Goal: Information Seeking & Learning: Compare options

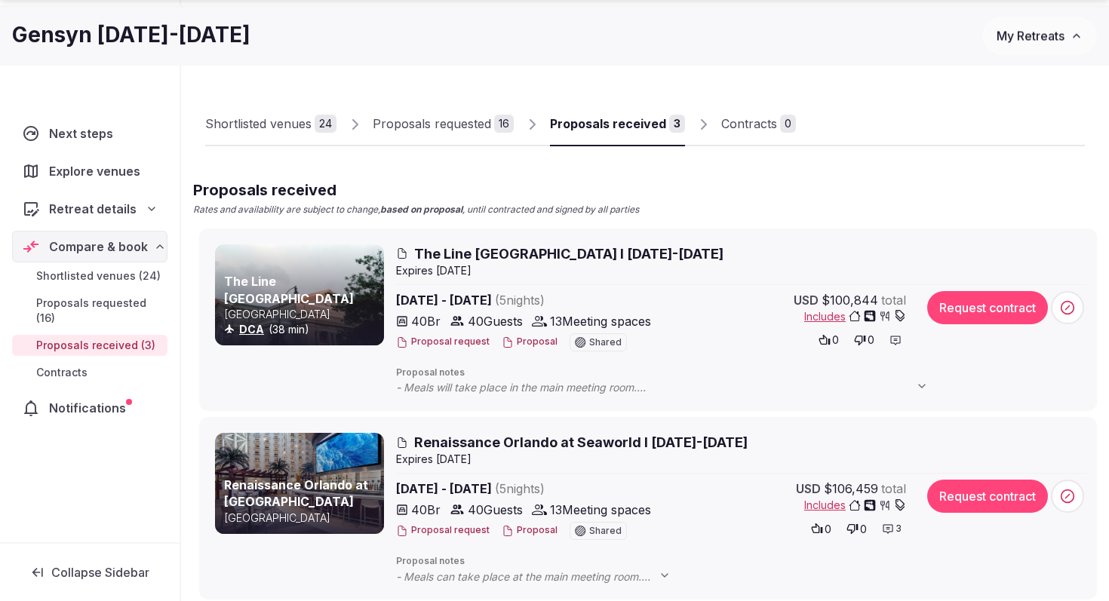
scroll to position [75, 0]
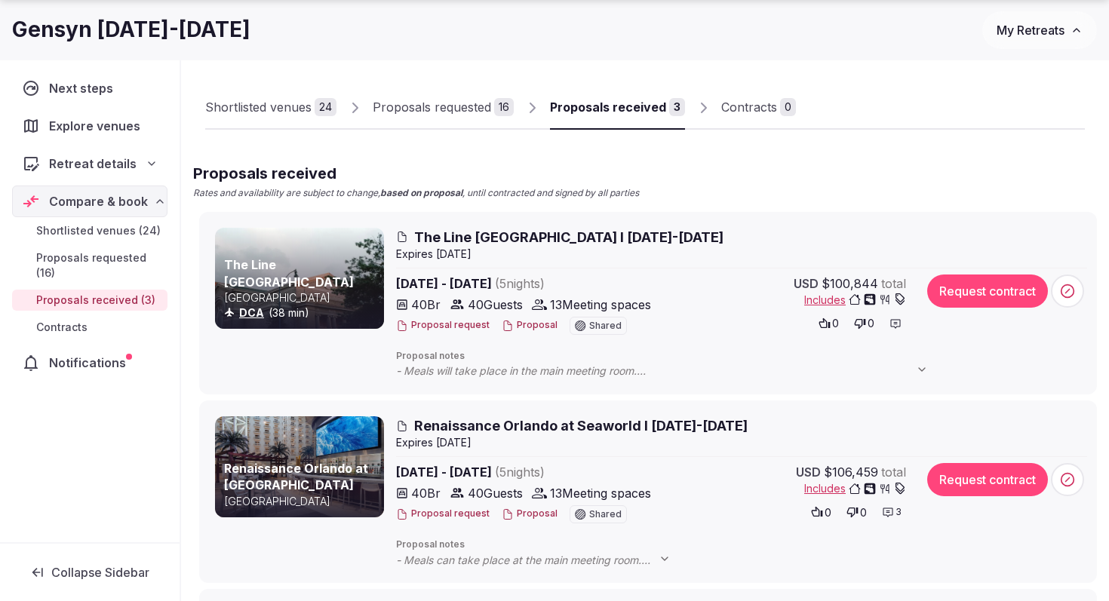
click at [619, 373] on span "- Meals will take place in the main meeting room. - The hotel does not permit o…" at bounding box center [669, 371] width 547 height 15
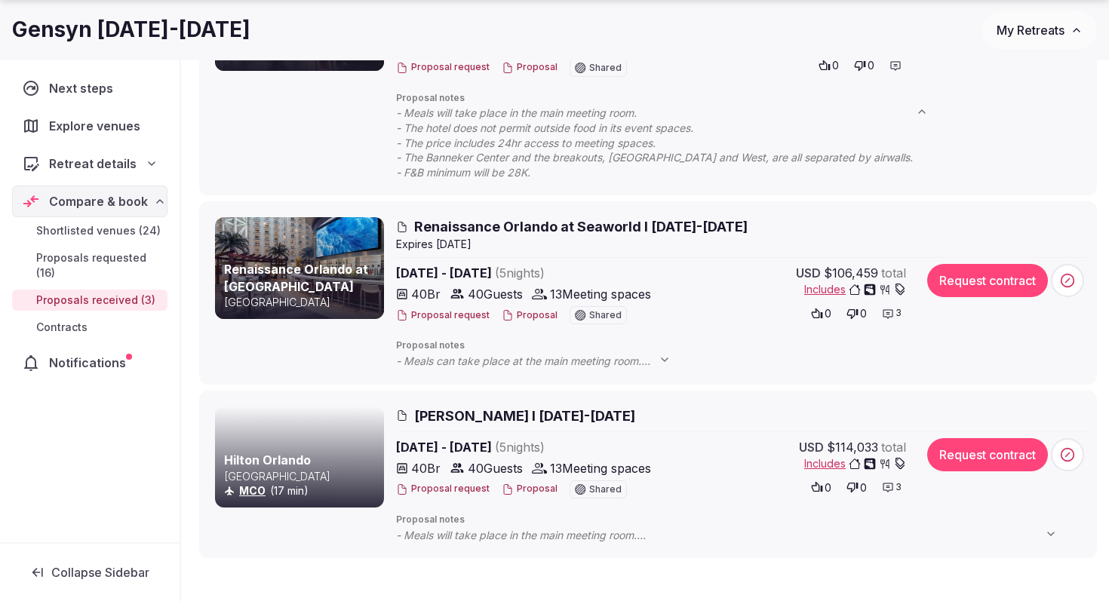
scroll to position [339, 0]
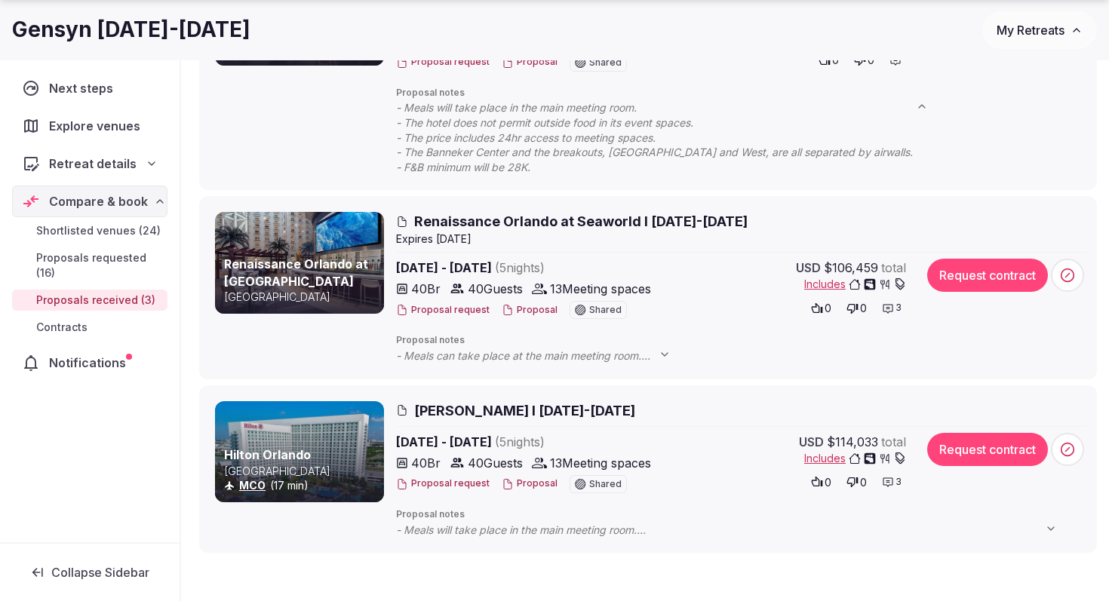
click at [629, 534] on span "- Meals will take place in the main meeting room. - The hotel does not allow ou…" at bounding box center [734, 530] width 676 height 15
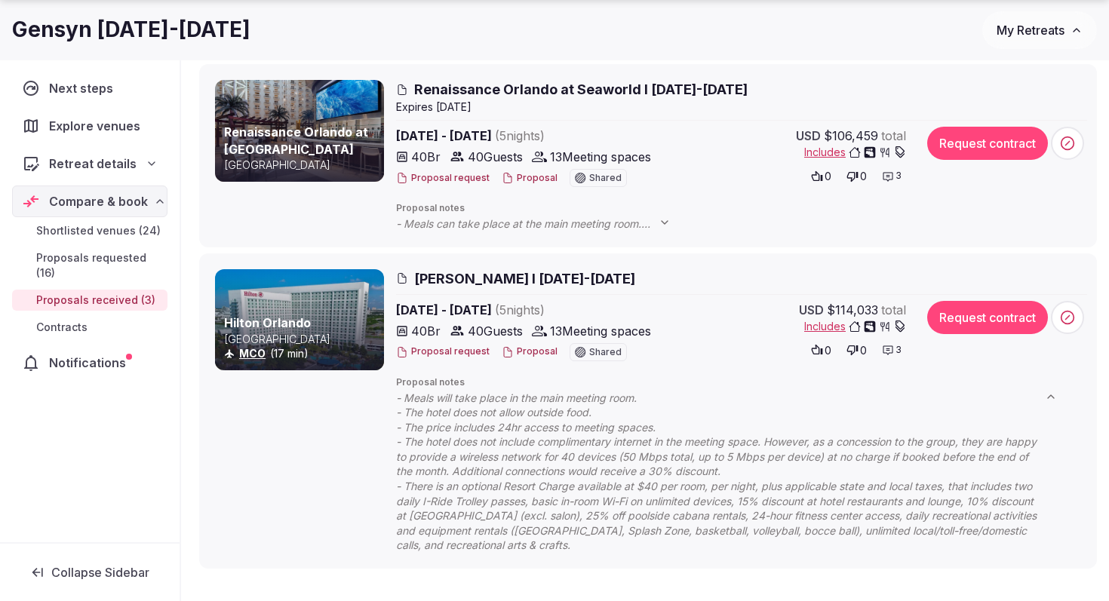
scroll to position [477, 0]
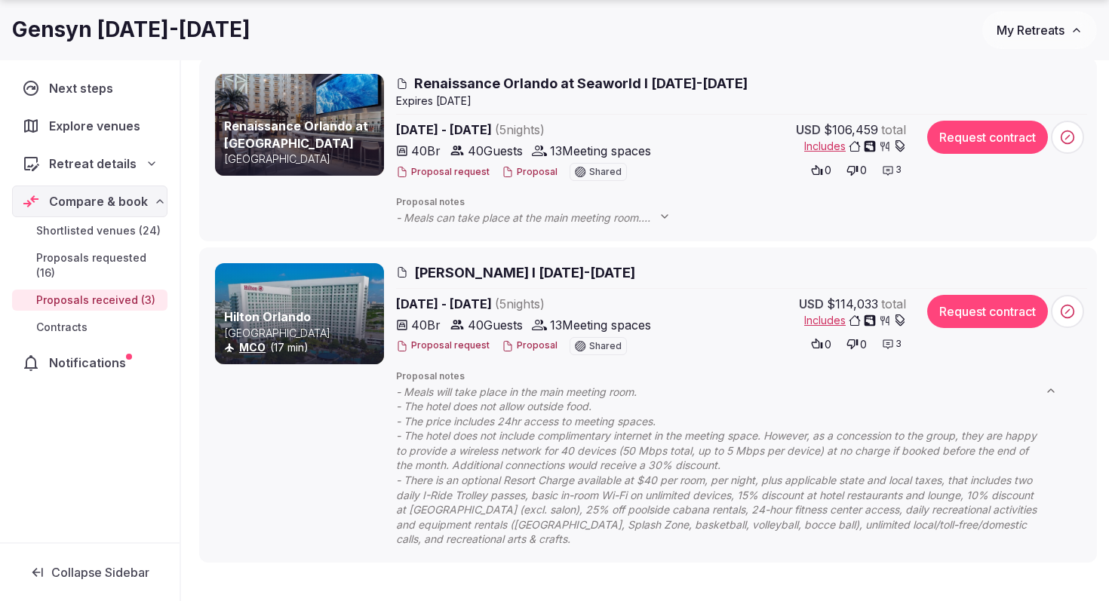
click at [527, 345] on button "Proposal" at bounding box center [530, 346] width 56 height 13
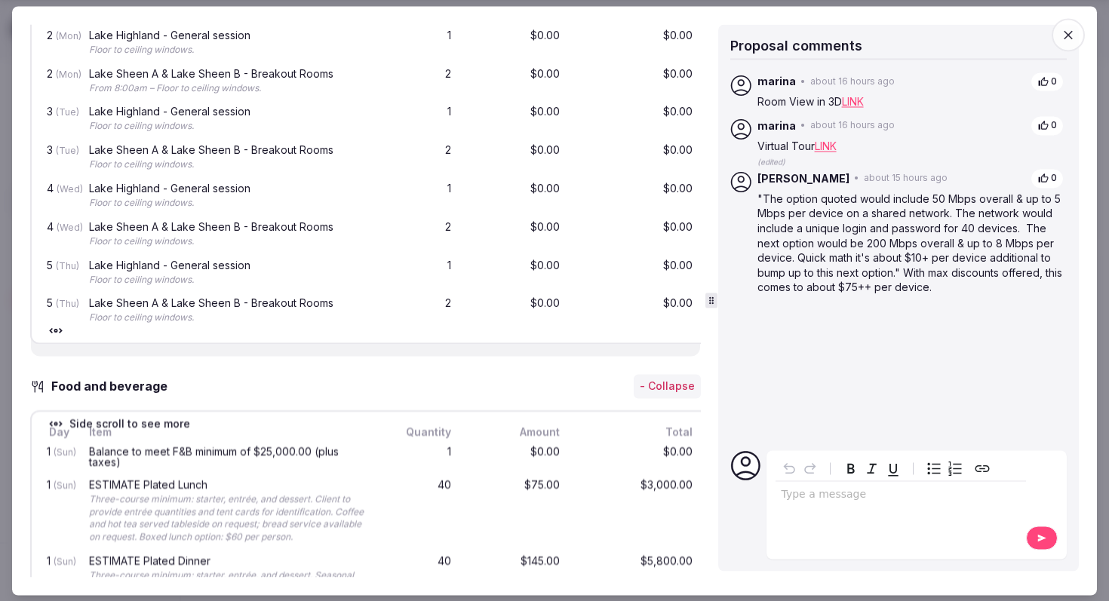
scroll to position [0, 0]
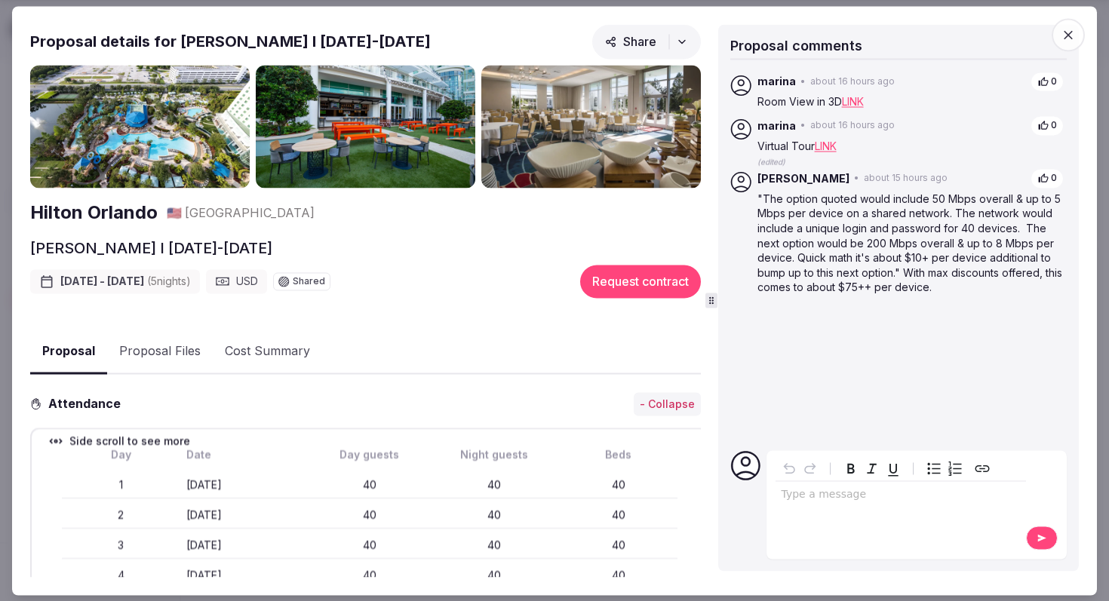
click at [1070, 29] on icon "button" at bounding box center [1068, 34] width 15 height 15
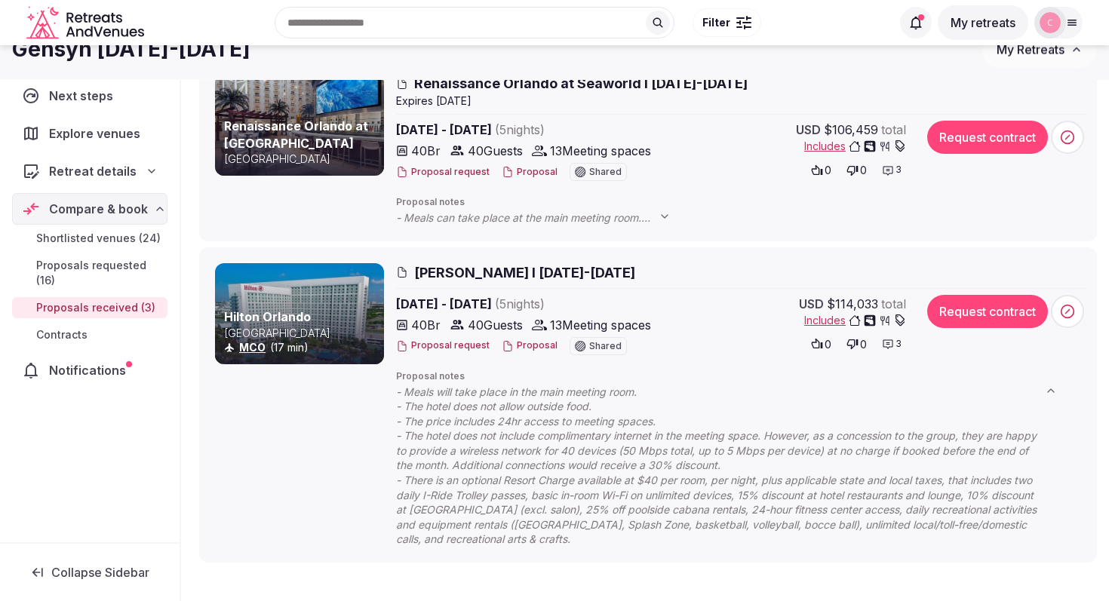
scroll to position [61, 0]
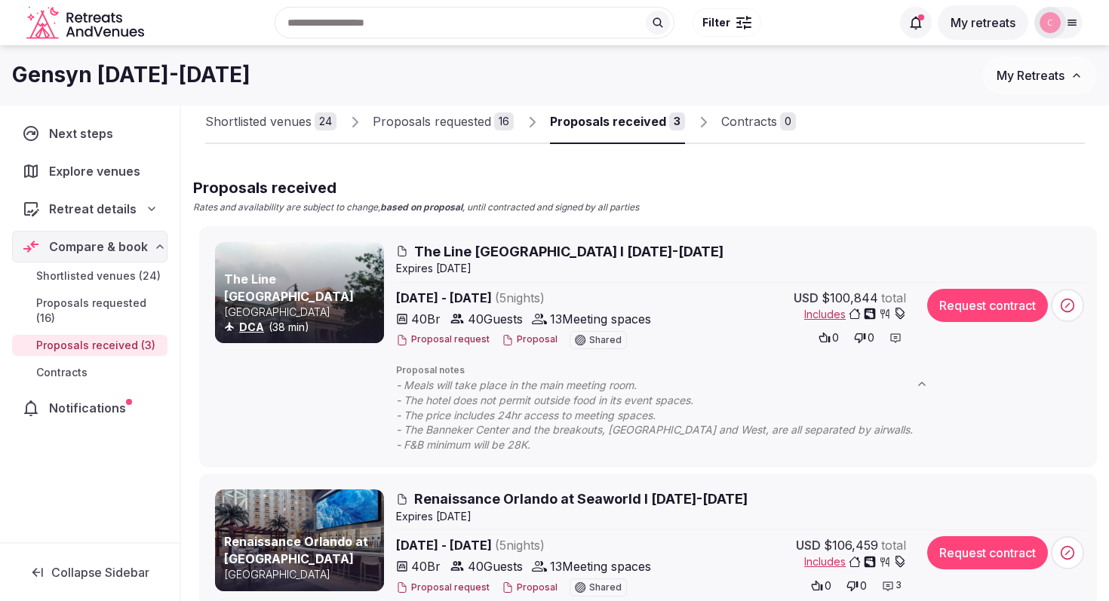
click at [533, 338] on button "Proposal" at bounding box center [530, 340] width 56 height 13
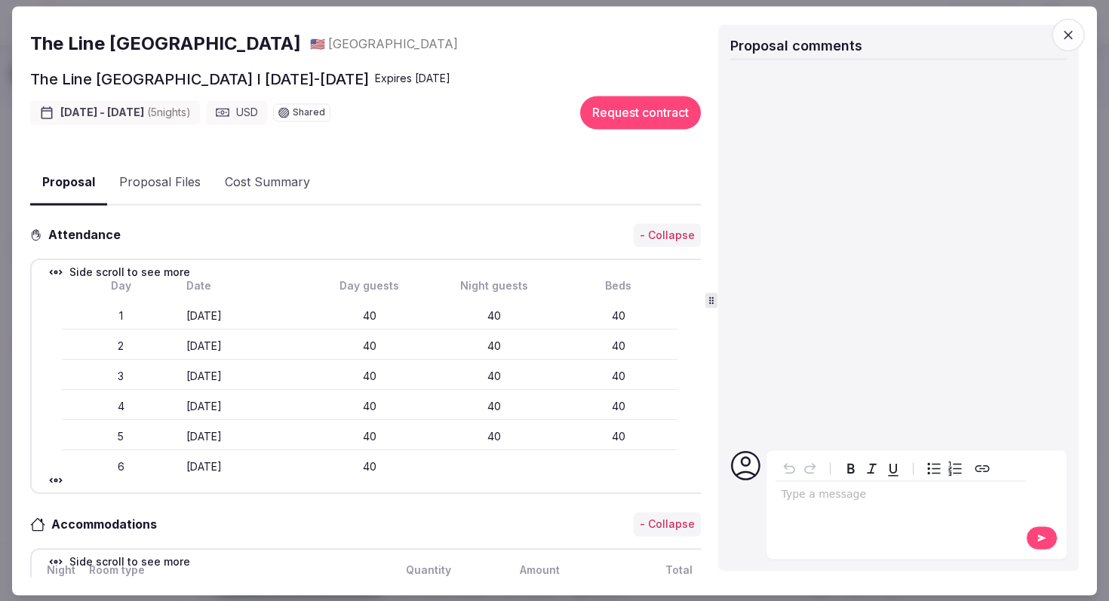
scroll to position [72, 0]
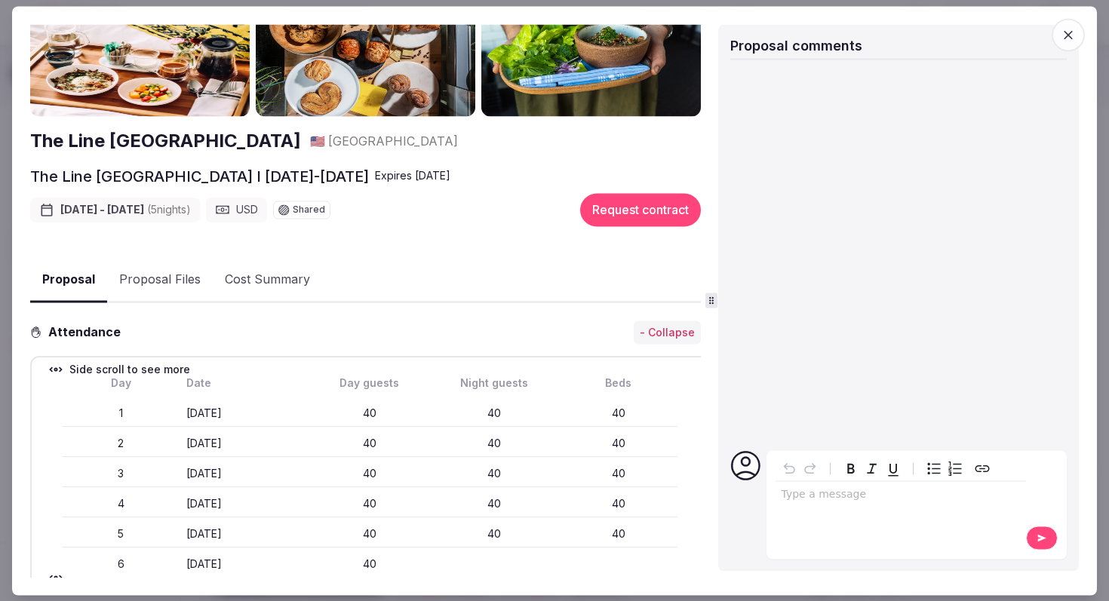
click at [174, 276] on button "Proposal Files" at bounding box center [160, 281] width 106 height 44
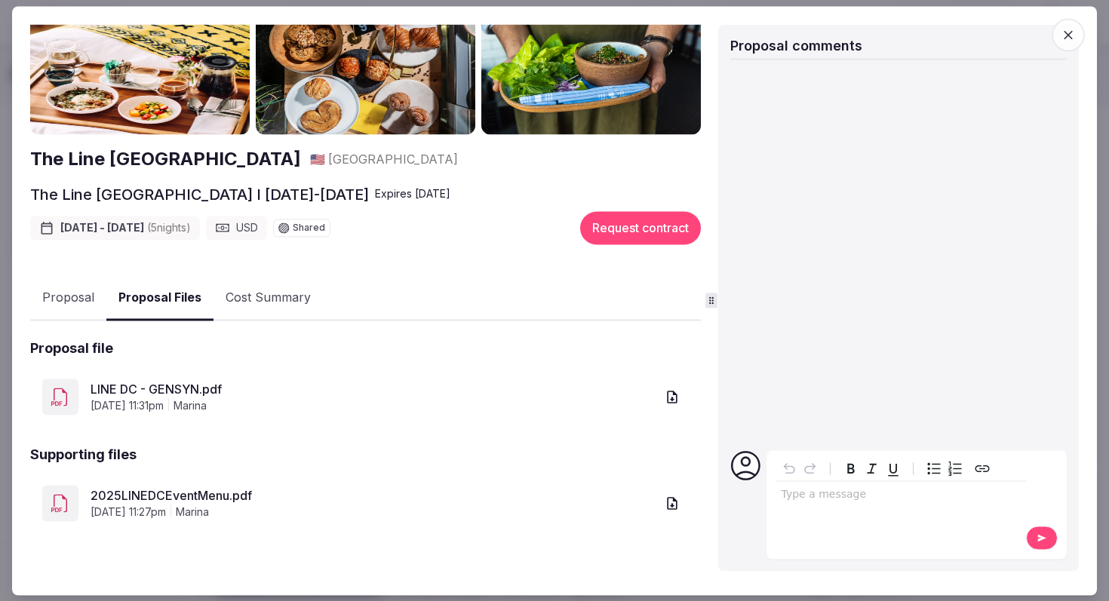
click at [189, 489] on link "2025LINEDCEventMenu.pdf" at bounding box center [373, 496] width 565 height 18
click at [155, 389] on link "LINE DC - GENSYN.pdf" at bounding box center [373, 390] width 565 height 18
click at [183, 489] on link "2025LINEDCEventMenu.pdf" at bounding box center [373, 496] width 565 height 18
click at [177, 392] on link "LINE DC - GENSYN.pdf" at bounding box center [373, 390] width 565 height 18
click at [75, 290] on button "Proposal" at bounding box center [68, 299] width 76 height 44
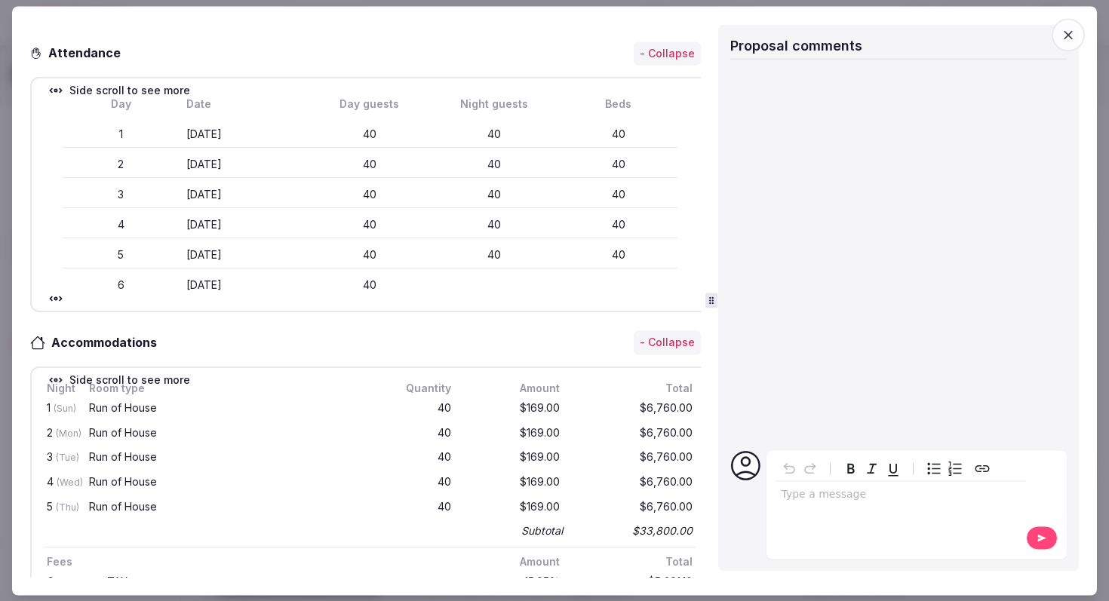
scroll to position [0, 0]
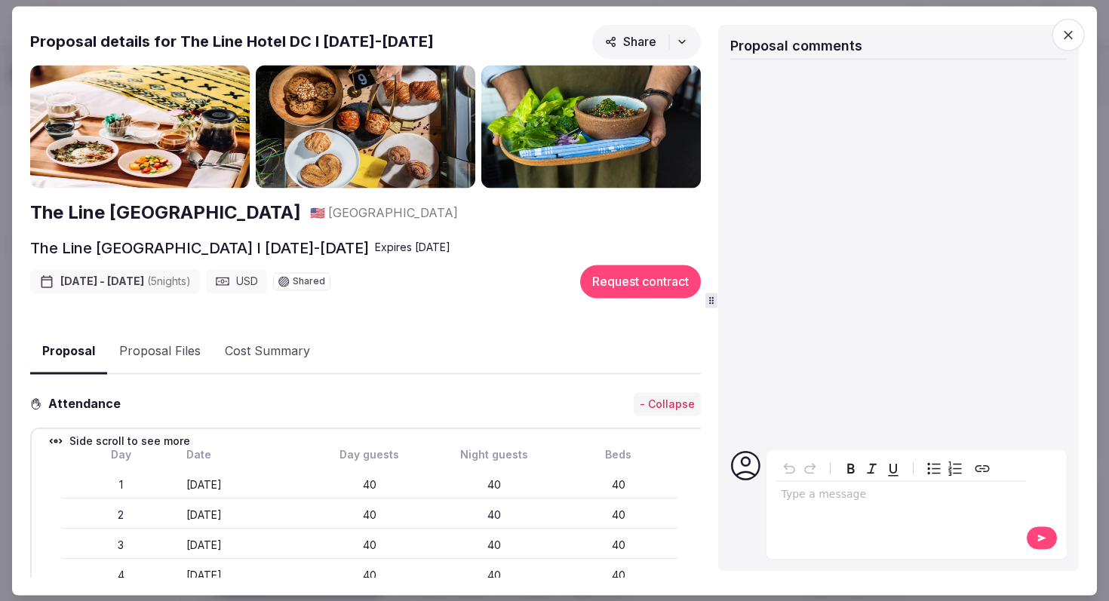
click at [179, 352] on button "Proposal Files" at bounding box center [160, 353] width 106 height 44
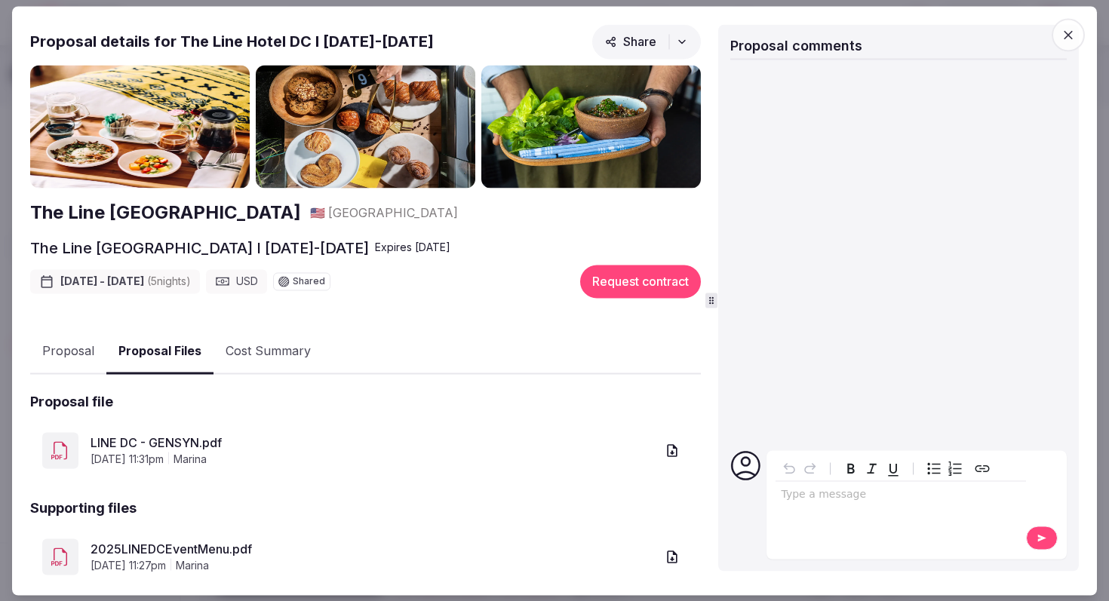
click at [261, 352] on button "Cost Summary" at bounding box center [268, 353] width 109 height 44
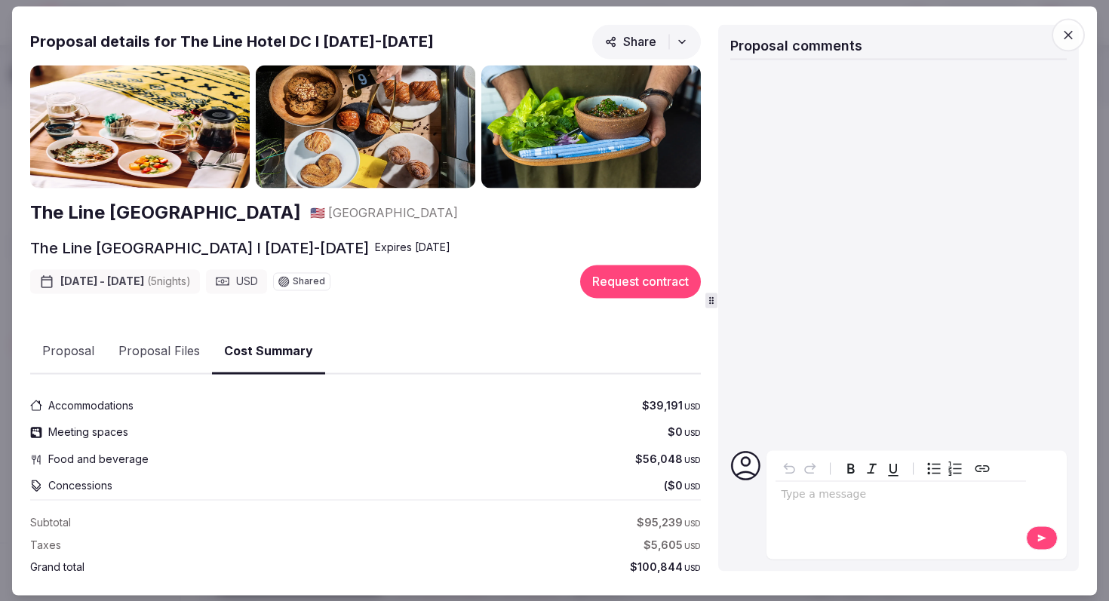
scroll to position [152, 0]
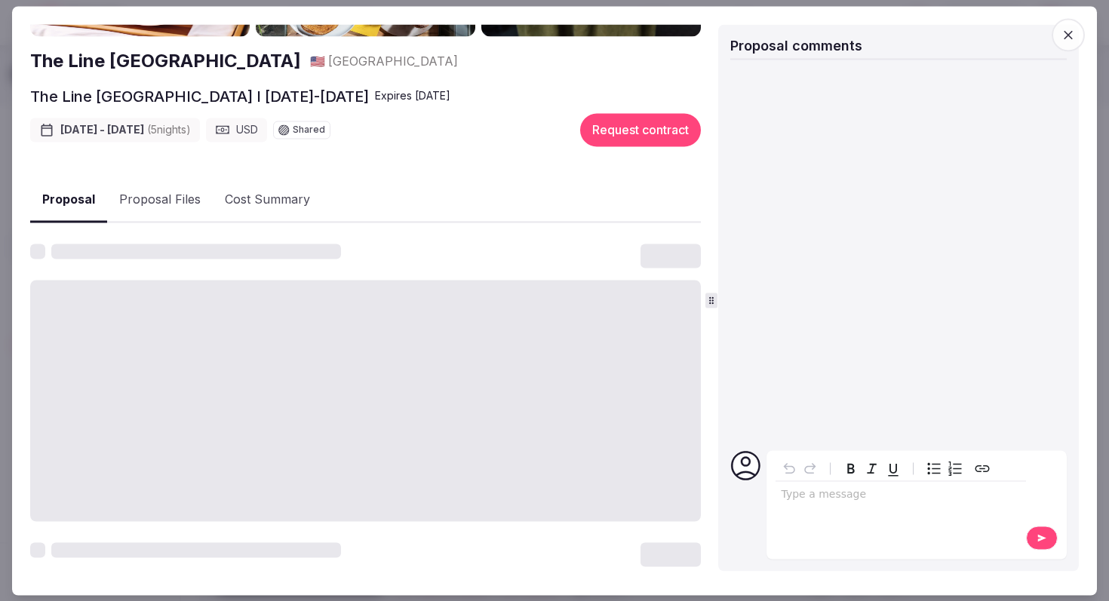
click at [64, 197] on button "Proposal" at bounding box center [68, 200] width 77 height 45
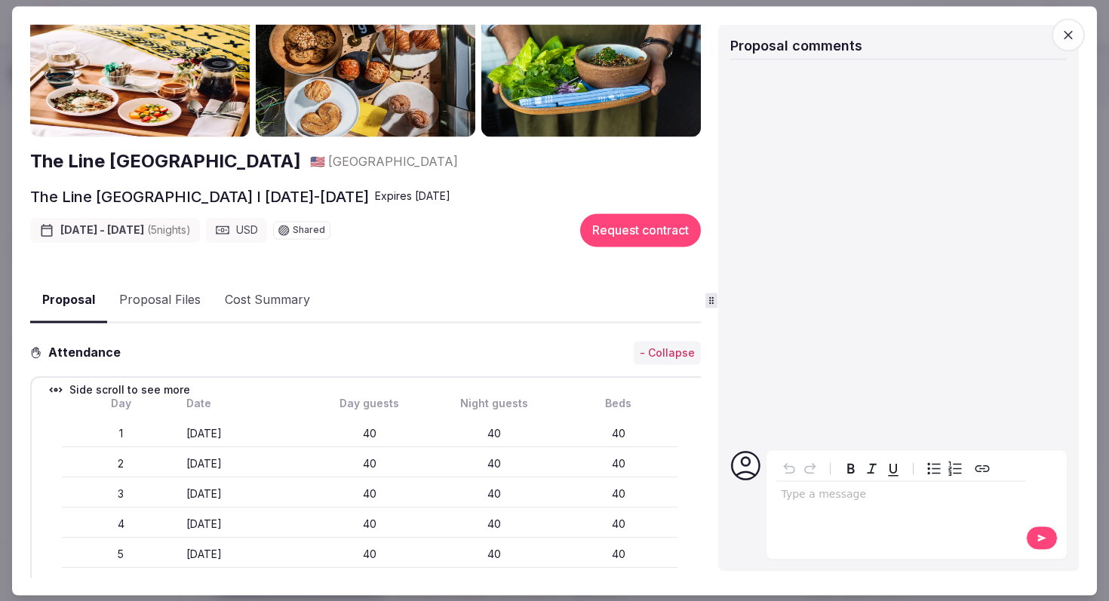
scroll to position [0, 0]
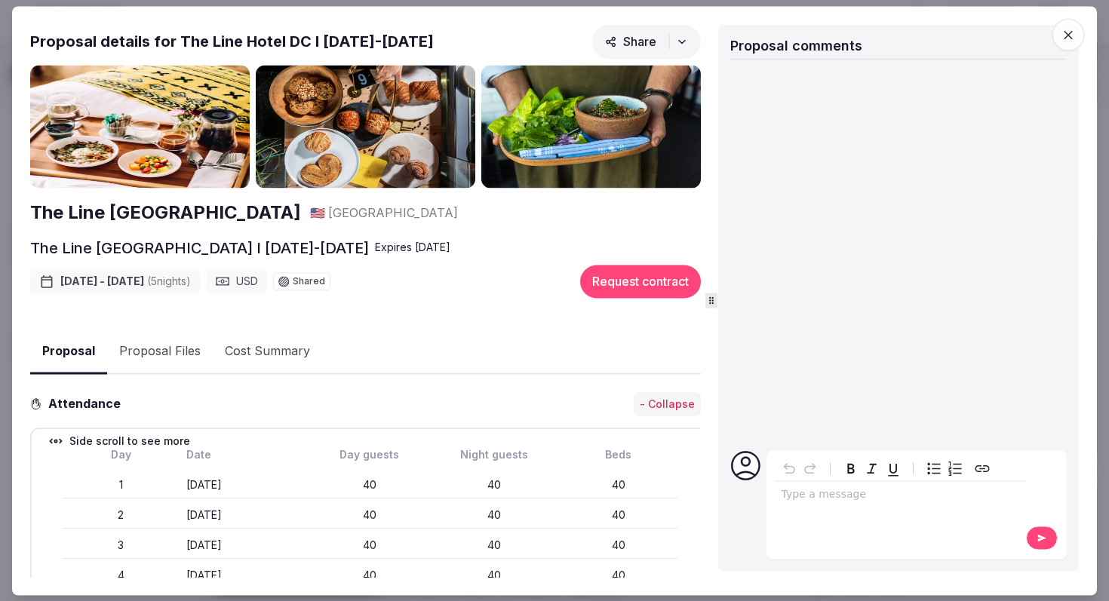
click at [1069, 36] on icon "button" at bounding box center [1068, 34] width 15 height 15
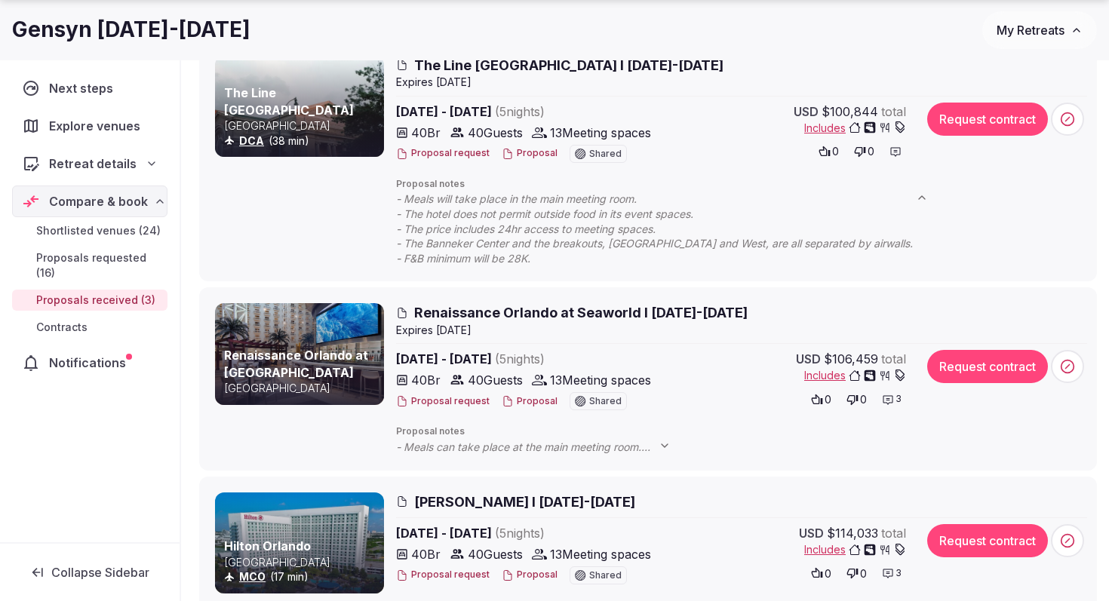
scroll to position [335, 0]
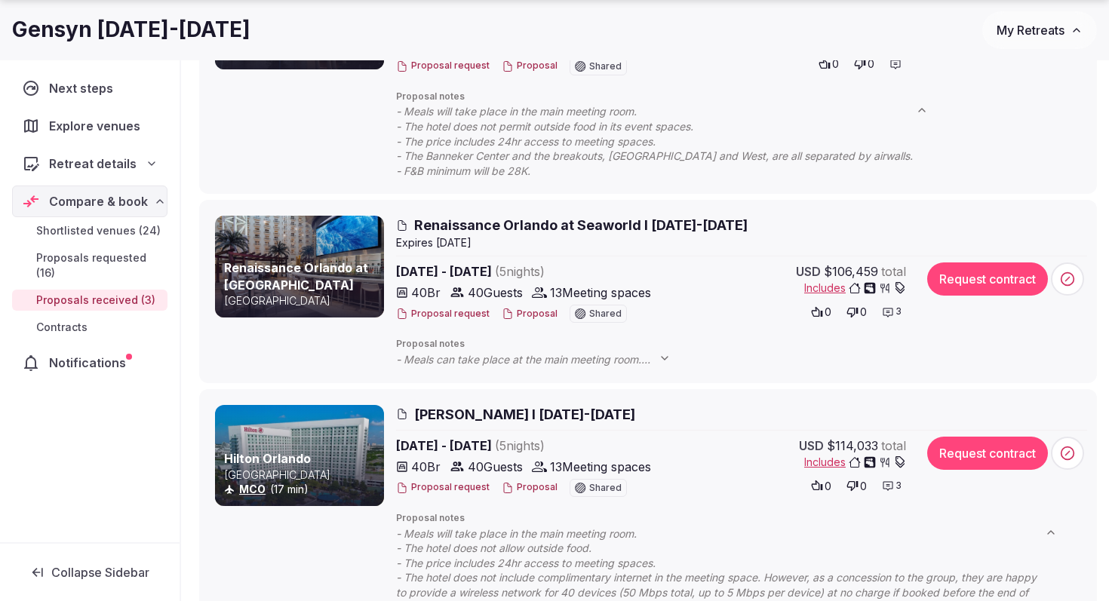
click at [536, 414] on span "[PERSON_NAME] I [DATE]-[DATE]" at bounding box center [524, 414] width 221 height 19
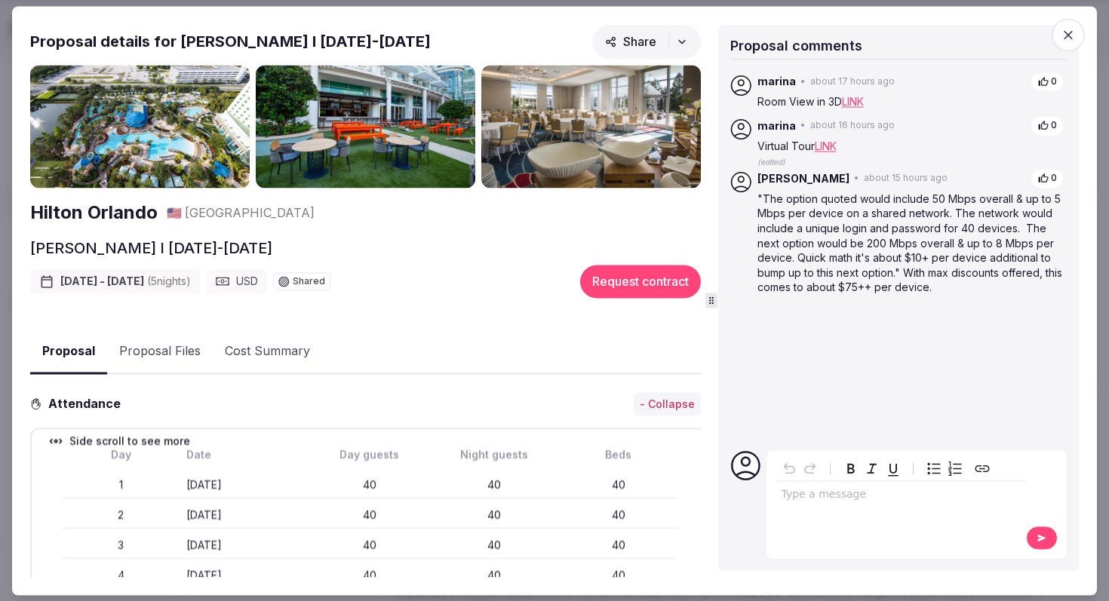
click at [179, 349] on button "Proposal Files" at bounding box center [160, 353] width 106 height 44
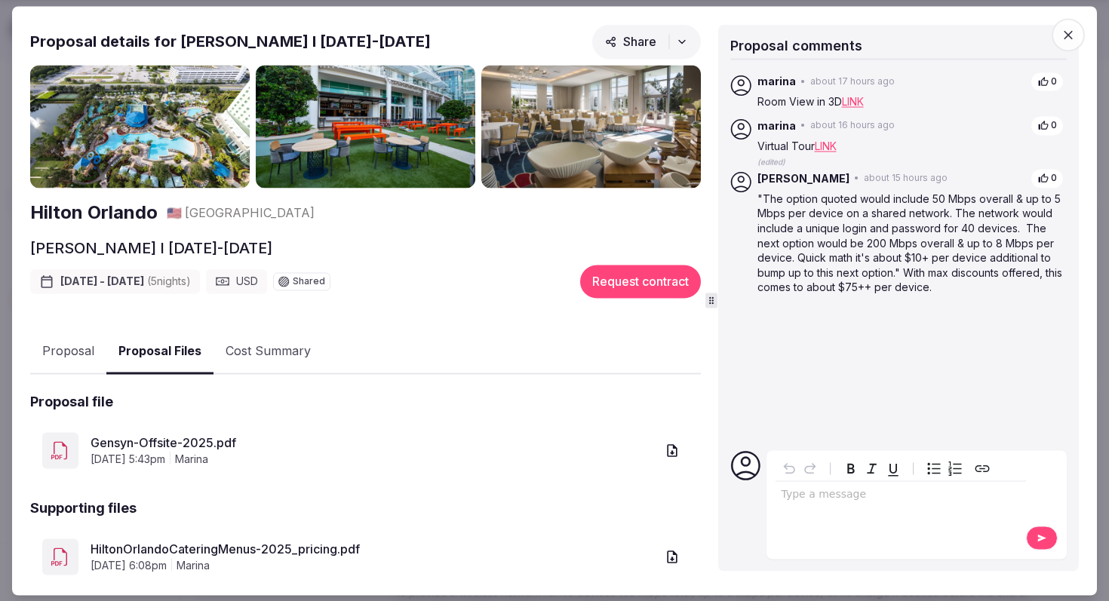
click at [195, 440] on link "Gensyn-Offsite-2025.pdf" at bounding box center [373, 444] width 565 height 18
click at [202, 545] on link "HiltonOrlandoCateringMenus-2025_pricing.pdf" at bounding box center [373, 550] width 565 height 18
click at [1068, 43] on span "button" at bounding box center [1068, 34] width 33 height 33
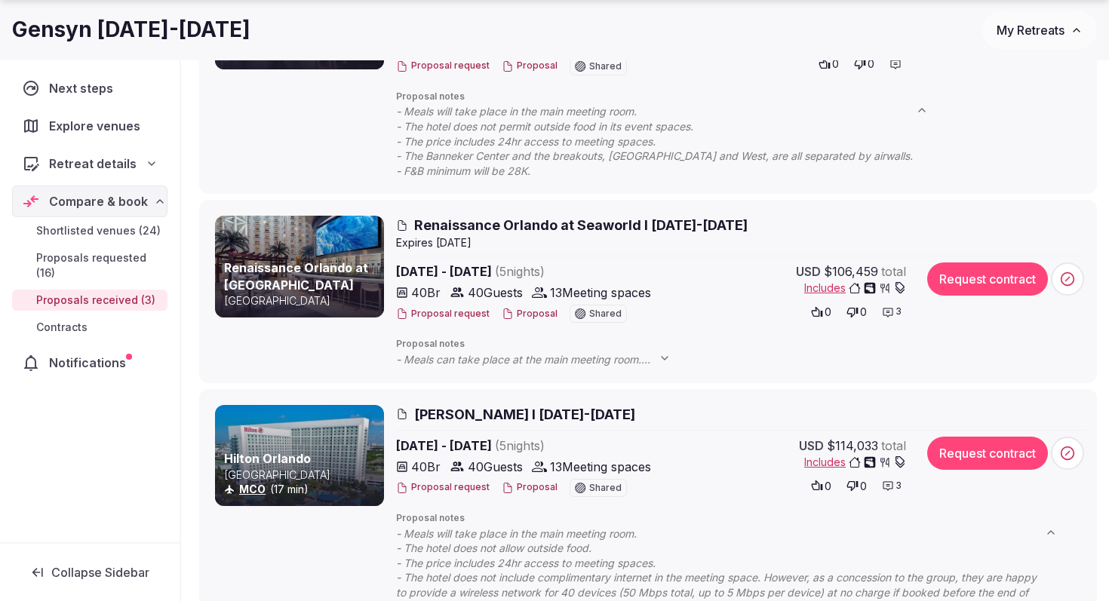
click at [530, 221] on span "Renaissance Orlando at Seaworld I [DATE]-[DATE]" at bounding box center [581, 225] width 334 height 19
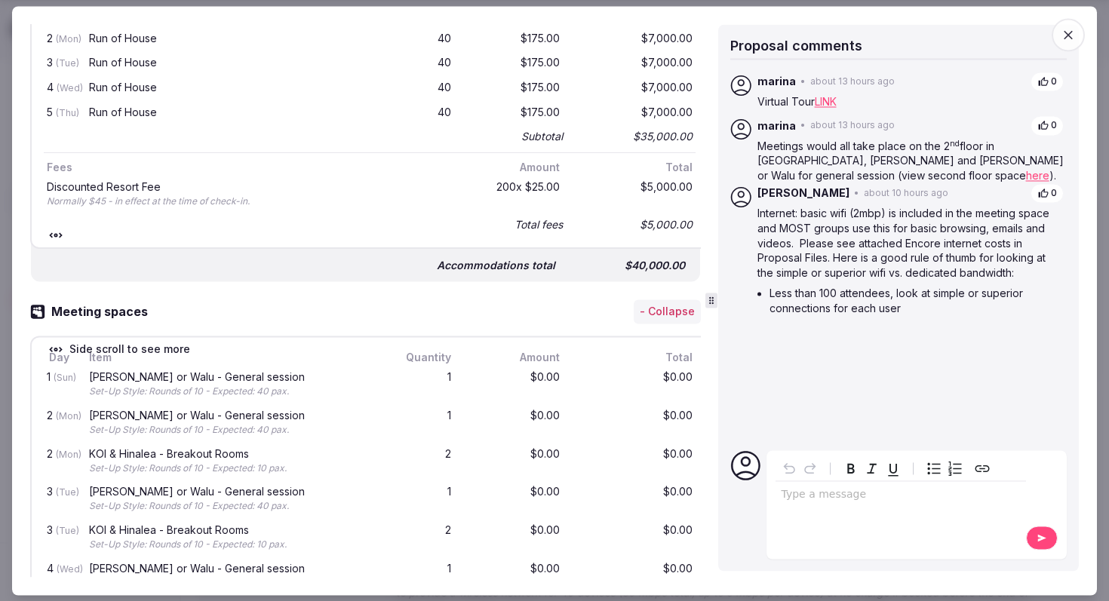
scroll to position [0, 0]
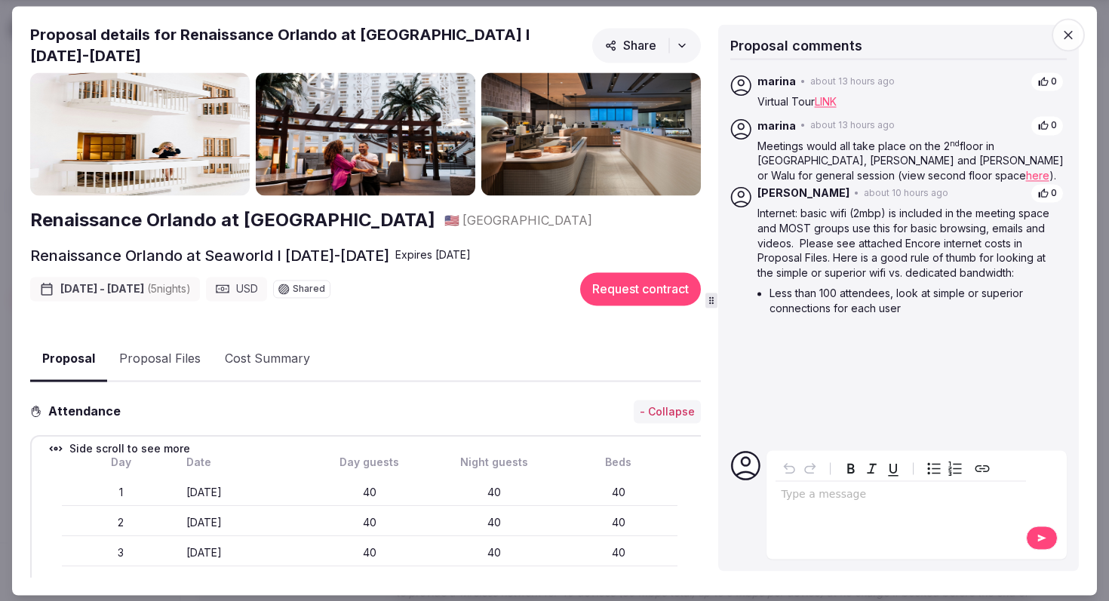
click at [161, 354] on button "Proposal Files" at bounding box center [160, 360] width 106 height 44
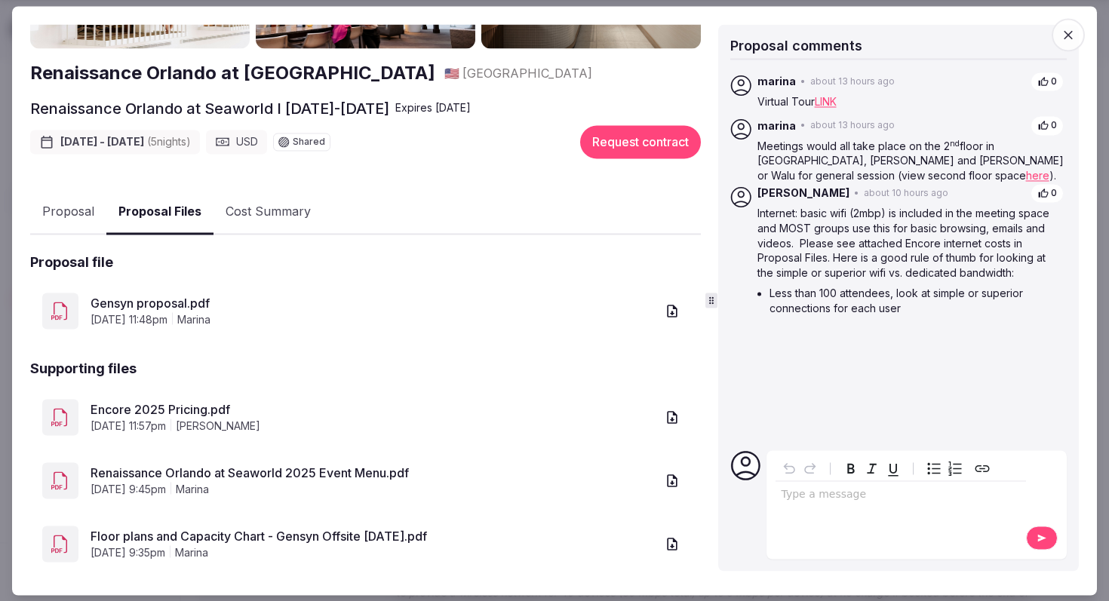
scroll to position [149, 0]
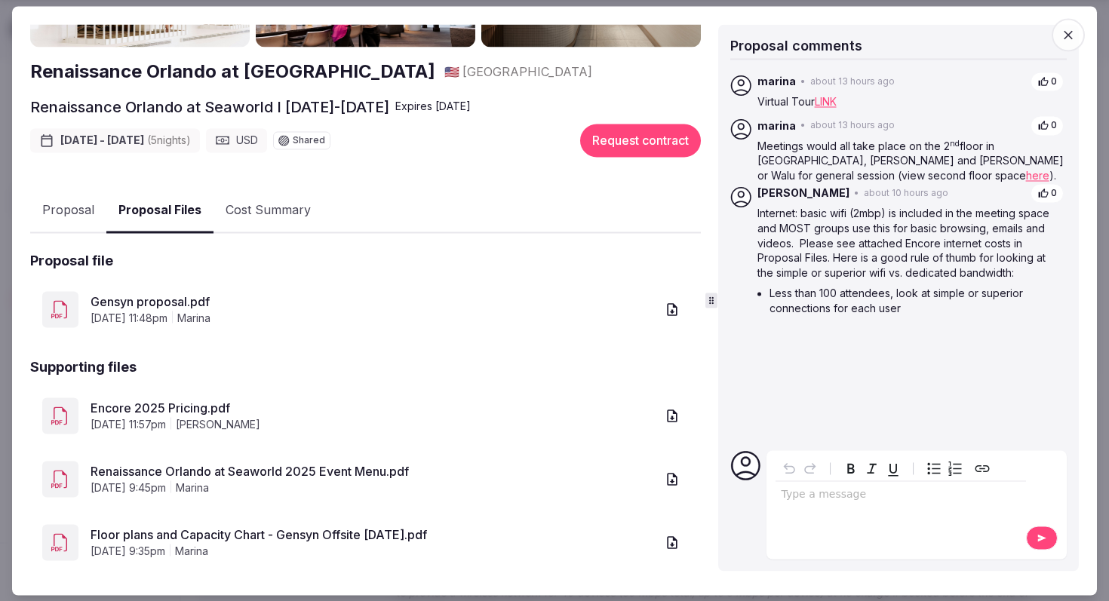
click at [194, 400] on link "Encore 2025 Pricing.pdf" at bounding box center [373, 409] width 565 height 18
click at [177, 527] on link "Floor plans and Capacity Chart - Gensyn Offsite [DATE].pdf" at bounding box center [373, 536] width 565 height 18
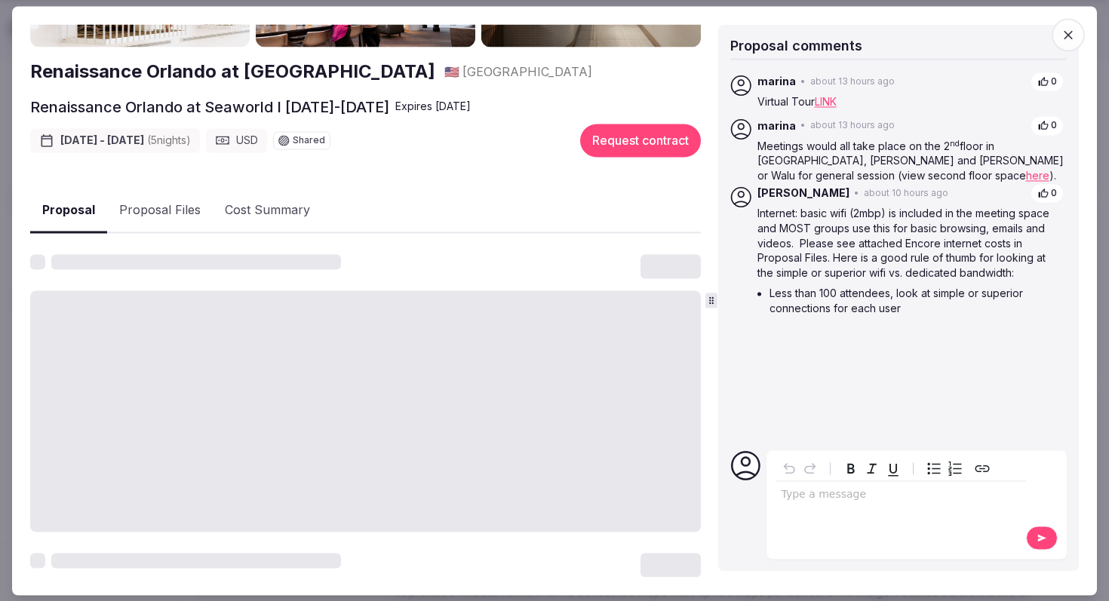
click at [76, 197] on button "Proposal" at bounding box center [68, 211] width 77 height 45
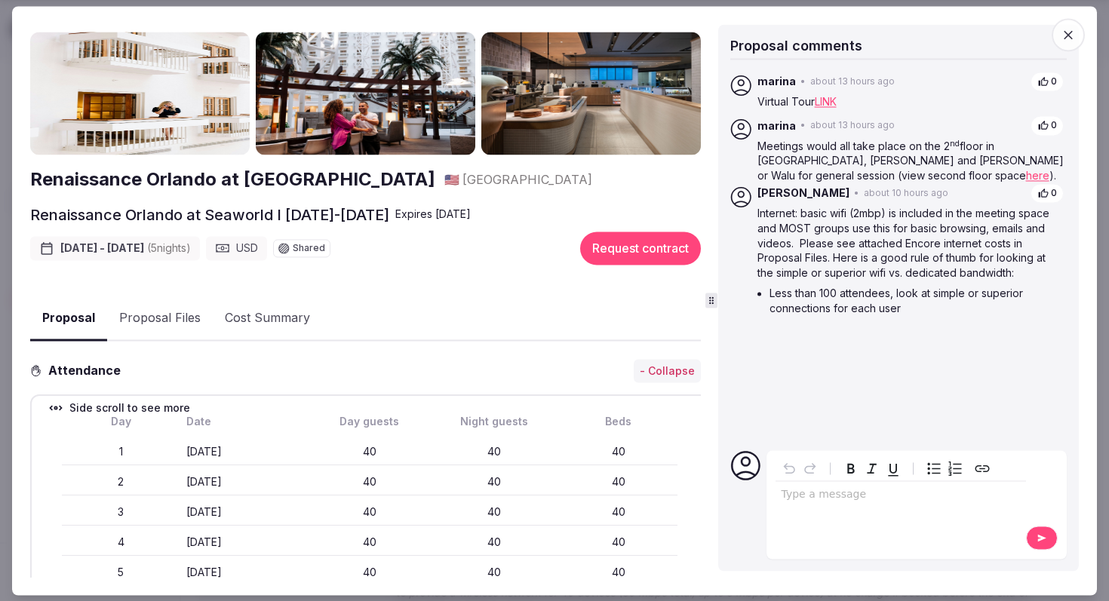
scroll to position [0, 0]
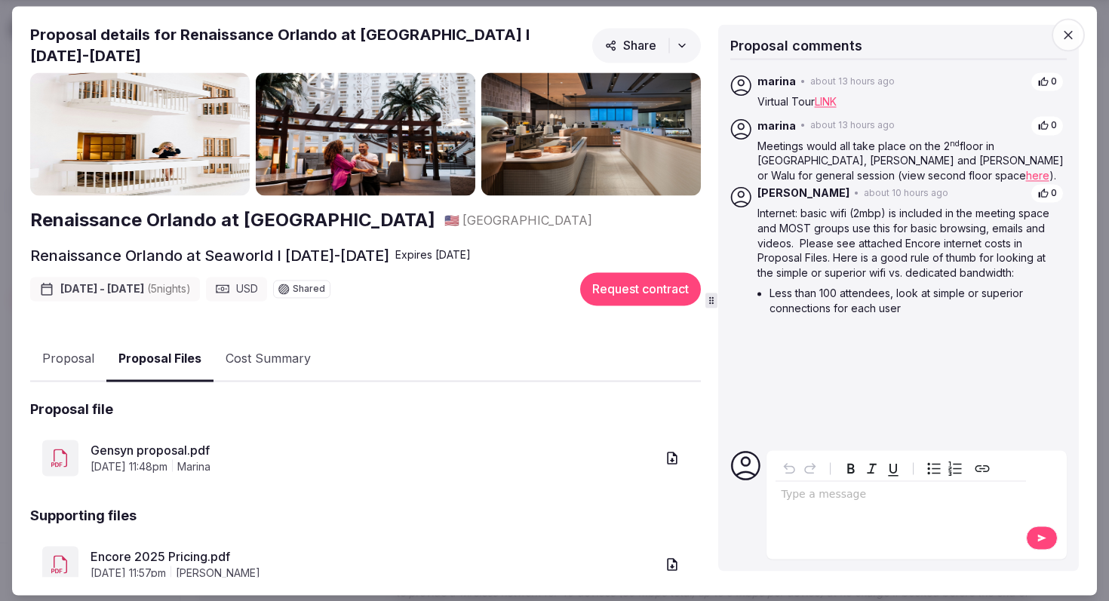
click at [159, 351] on button "Proposal Files" at bounding box center [159, 359] width 107 height 45
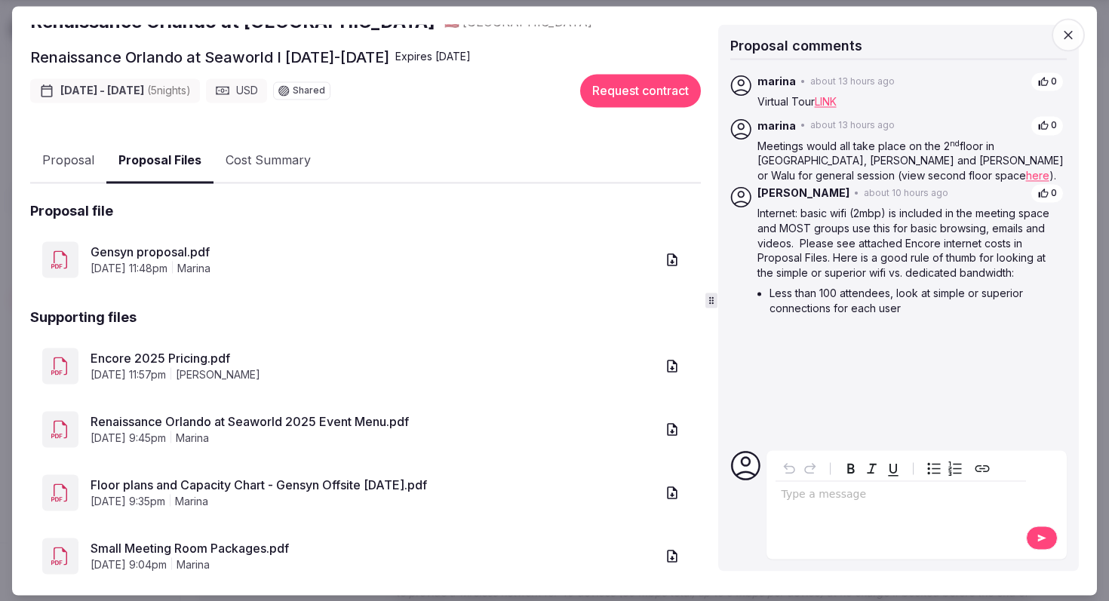
scroll to position [200, 0]
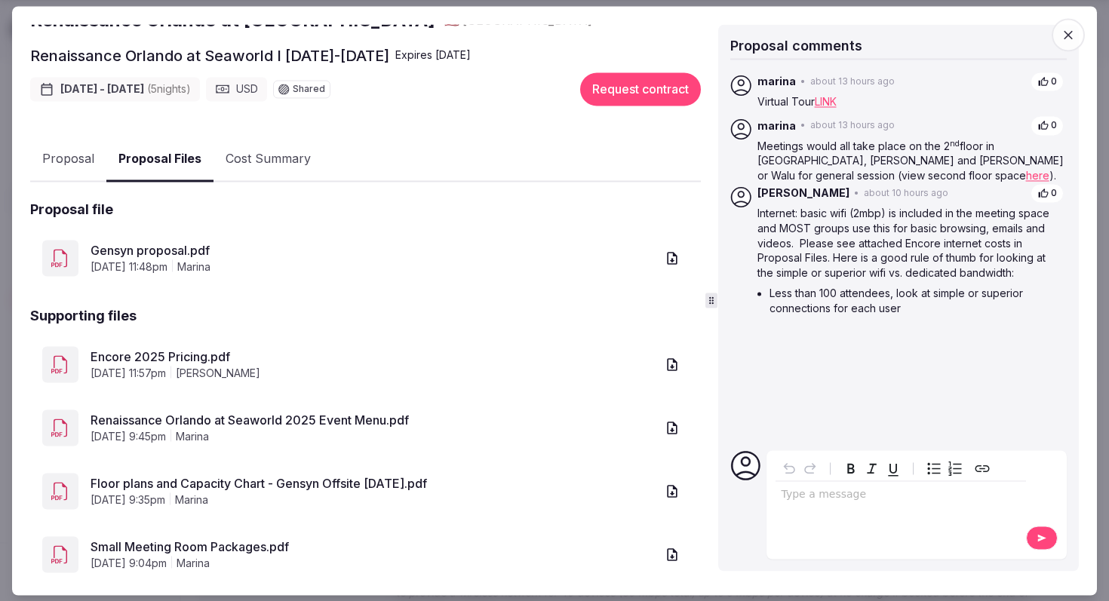
click at [170, 242] on link "Gensyn proposal.pdf" at bounding box center [373, 251] width 565 height 18
click at [204, 416] on link "Renaissance Orlando at Seaworld 2025 Event Menu.pdf" at bounding box center [373, 421] width 565 height 18
click at [1070, 37] on icon "button" at bounding box center [1068, 34] width 9 height 9
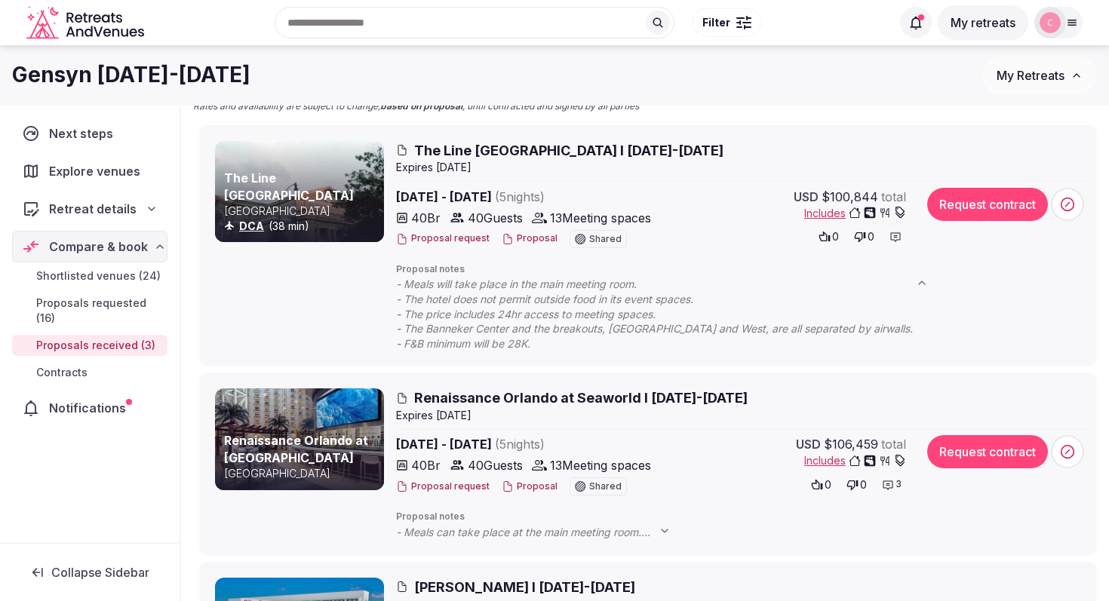
scroll to position [123, 0]
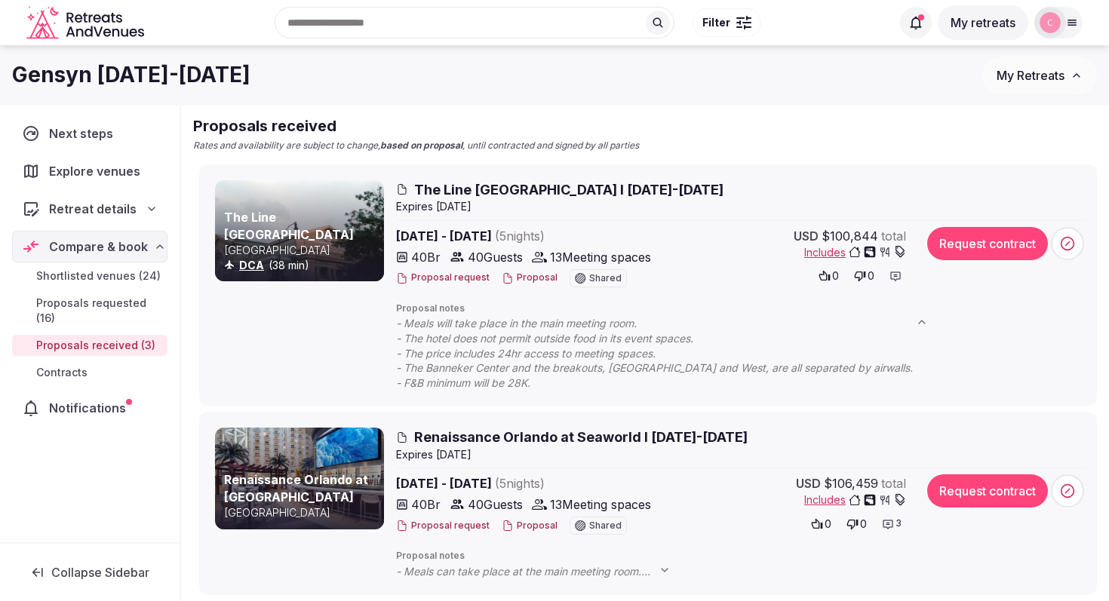
click at [498, 182] on span "The Line [GEOGRAPHIC_DATA] I [DATE]-[DATE]" at bounding box center [568, 189] width 309 height 19
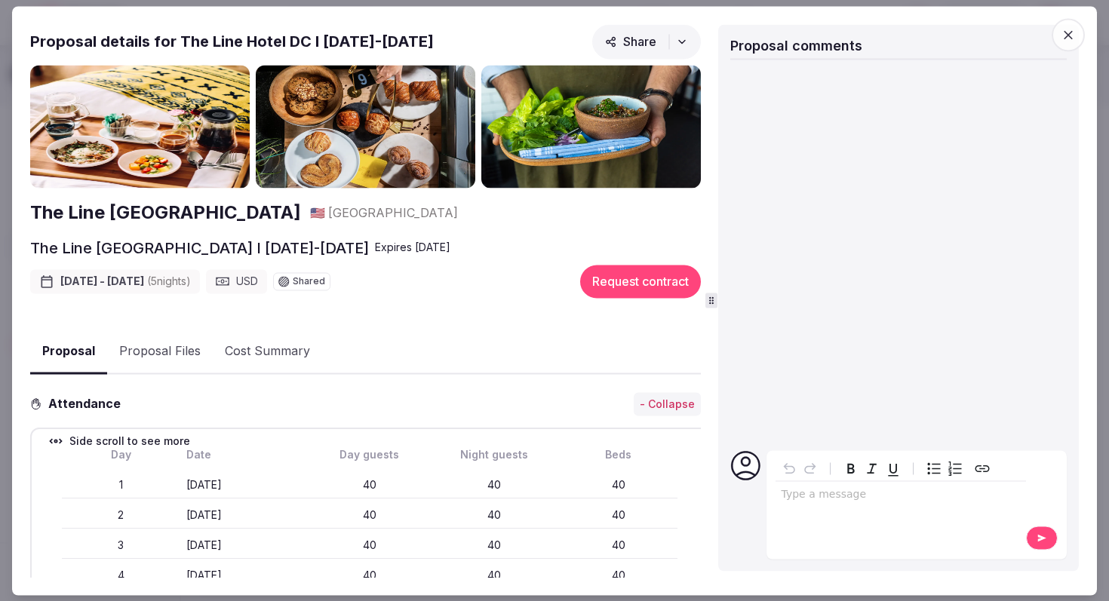
click at [853, 323] on div at bounding box center [898, 252] width 337 height 373
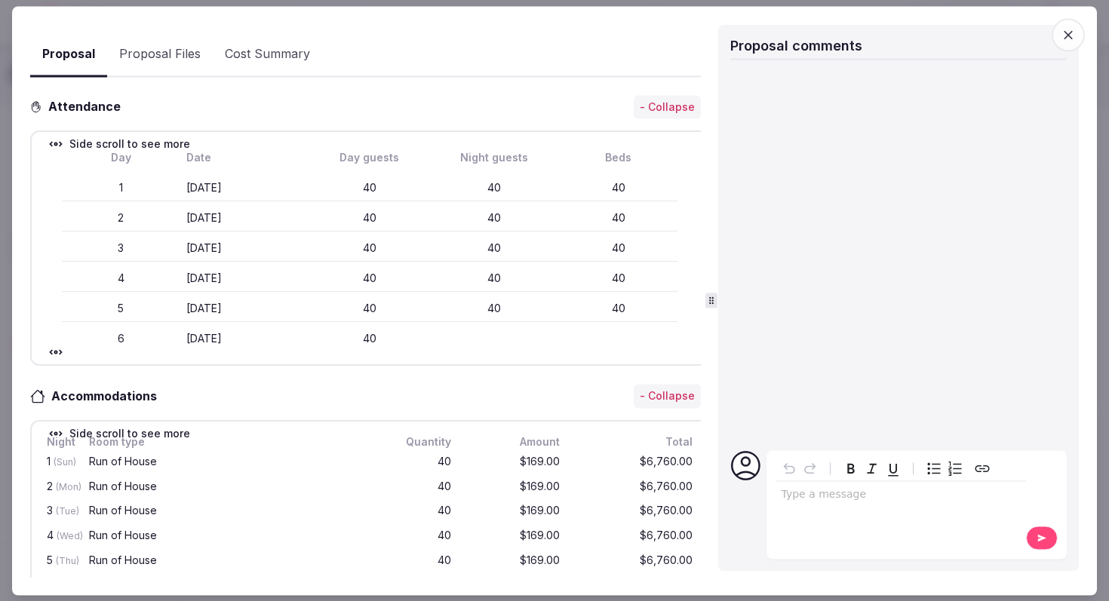
scroll to position [0, 0]
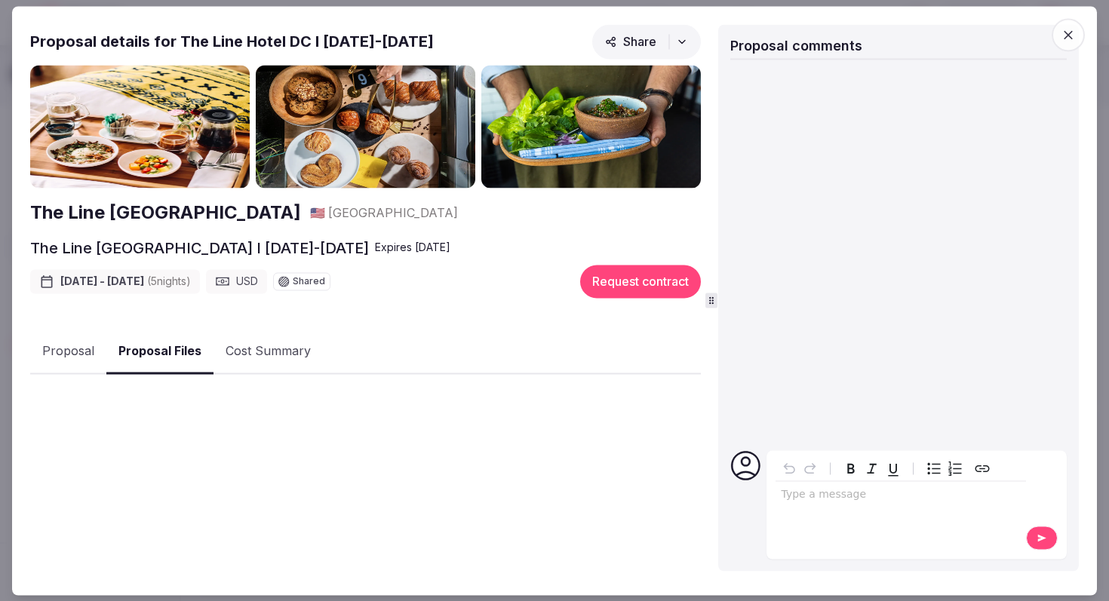
click at [154, 355] on button "Proposal Files" at bounding box center [159, 352] width 107 height 45
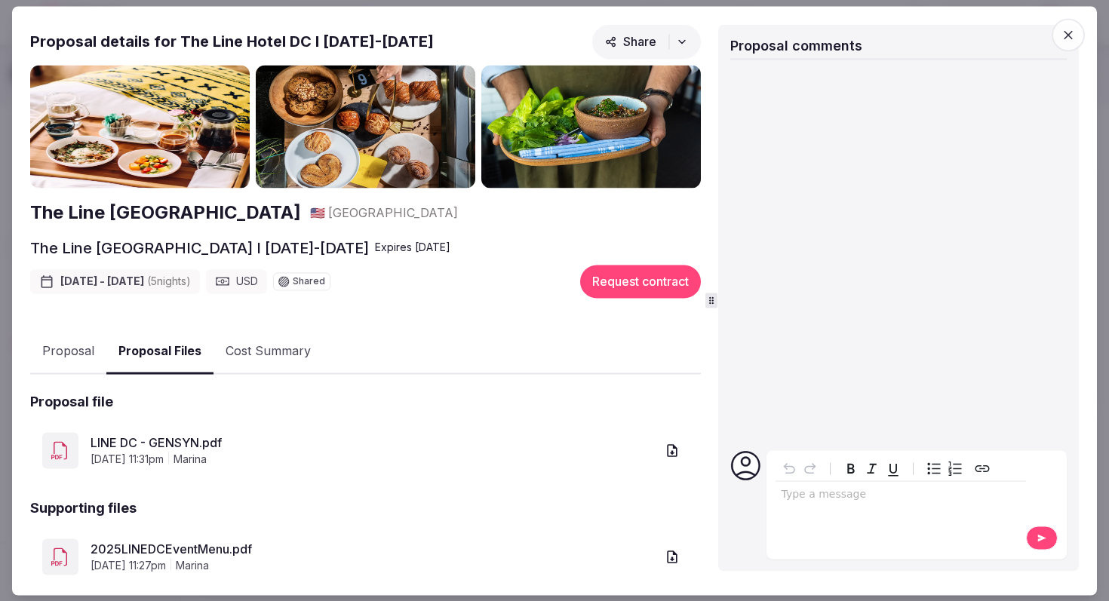
scroll to position [54, 0]
